Goal: Transaction & Acquisition: Purchase product/service

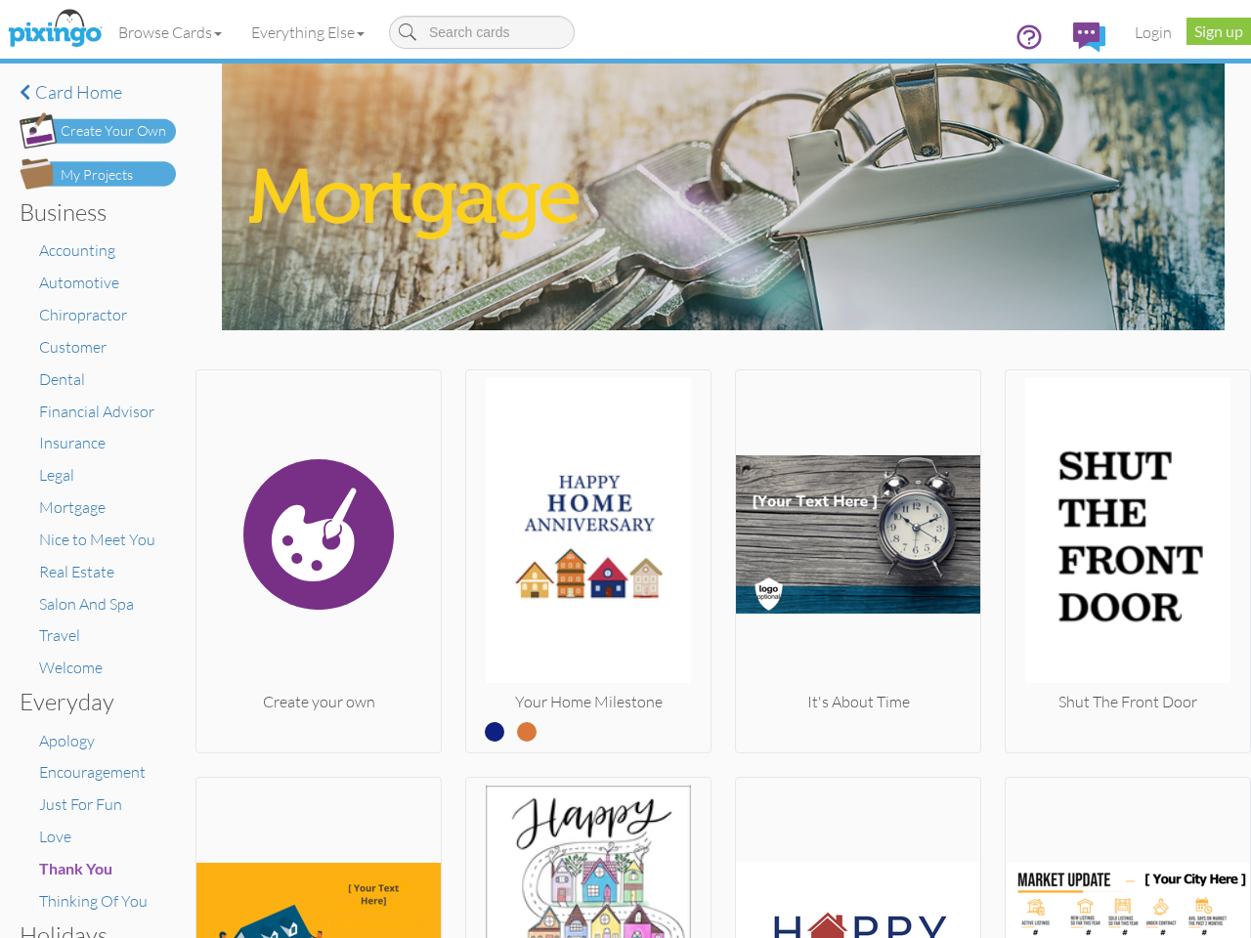
click at [626, 469] on img at bounding box center [588, 534] width 244 height 313
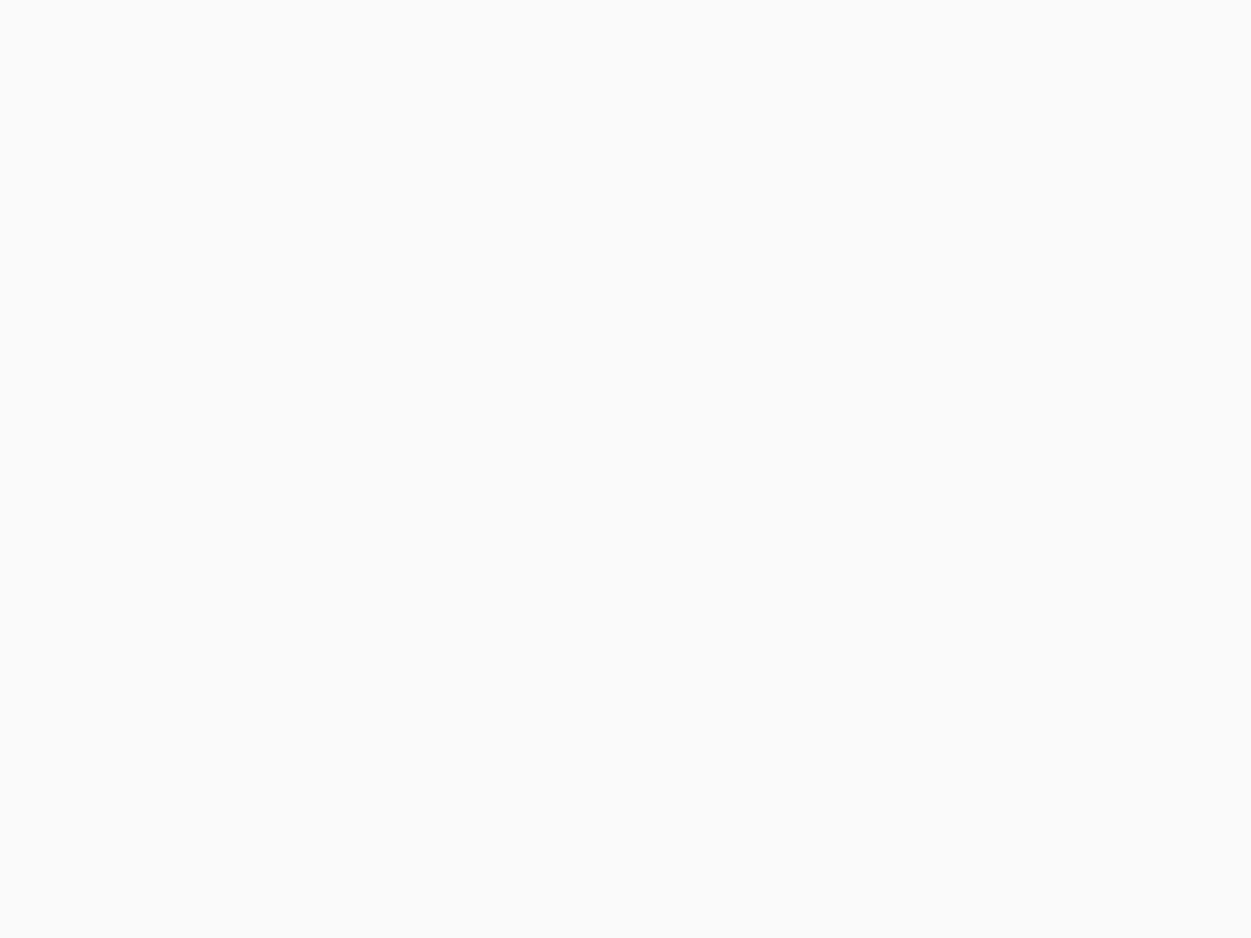
click at [171, 32] on body at bounding box center [625, 469] width 1251 height 938
click at [312, 32] on body at bounding box center [625, 469] width 1251 height 938
click at [317, 557] on body at bounding box center [625, 469] width 1251 height 938
click at [583, 557] on body at bounding box center [625, 469] width 1251 height 938
click at [849, 557] on body at bounding box center [625, 469] width 1251 height 938
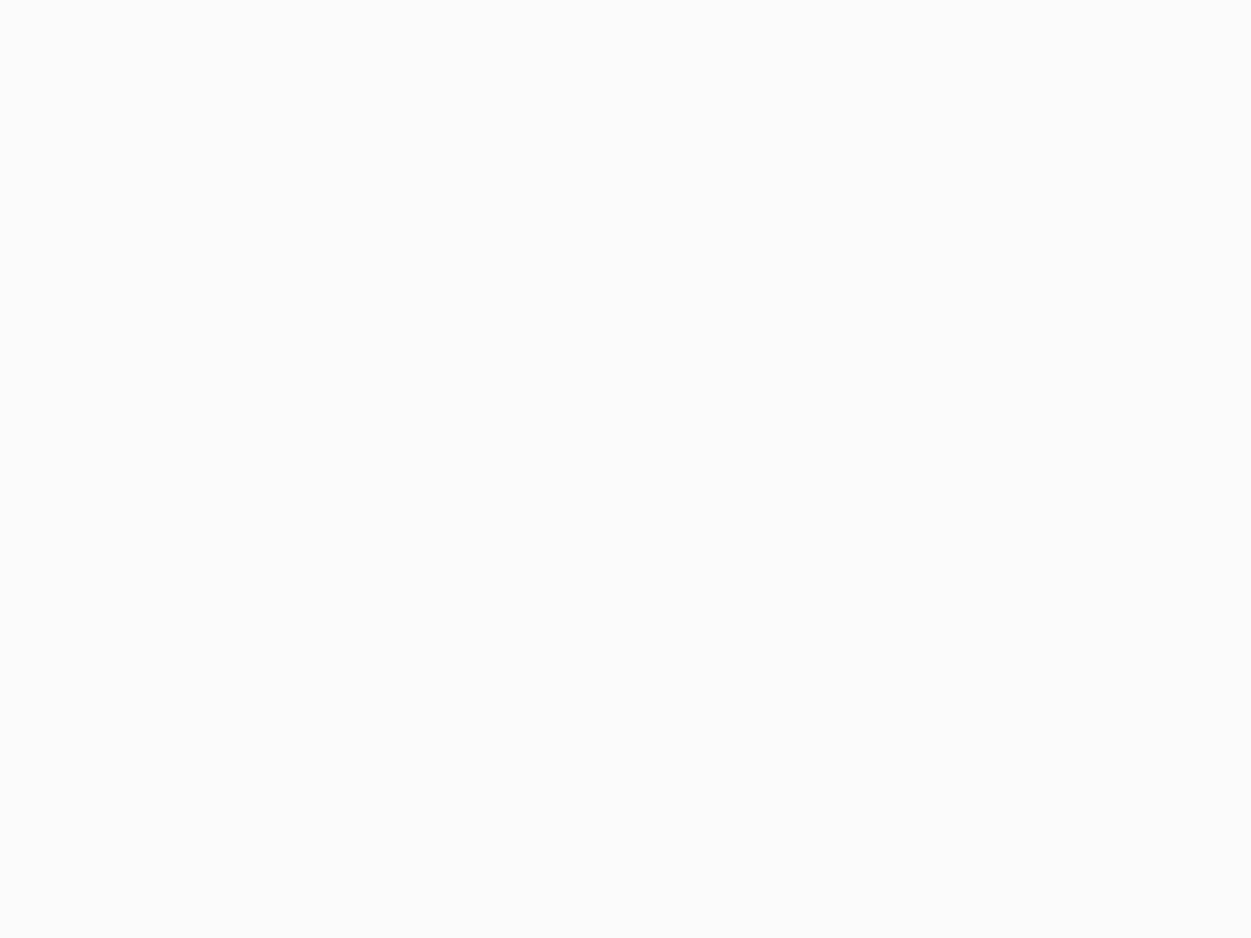
click at [1113, 557] on body at bounding box center [625, 469] width 1251 height 938
click at [317, 855] on body at bounding box center [625, 469] width 1251 height 938
click at [583, 855] on body at bounding box center [625, 469] width 1251 height 938
click at [849, 855] on body at bounding box center [625, 469] width 1251 height 938
